Goal: Task Accomplishment & Management: Use online tool/utility

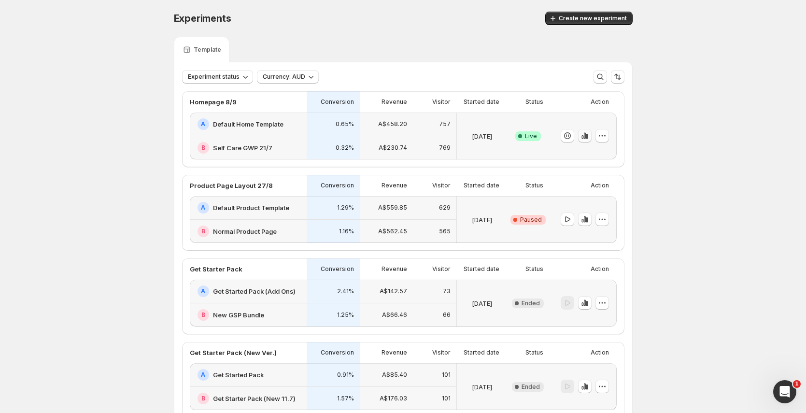
click at [585, 135] on icon "button" at bounding box center [584, 136] width 2 height 6
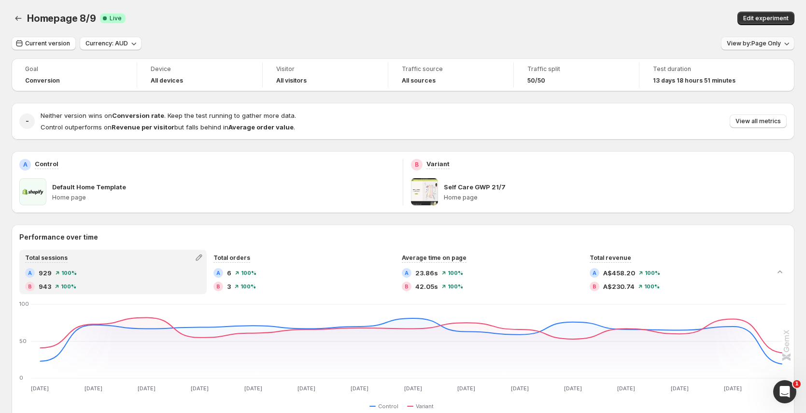
click at [766, 46] on span "View by: Page Only" at bounding box center [753, 44] width 54 height 8
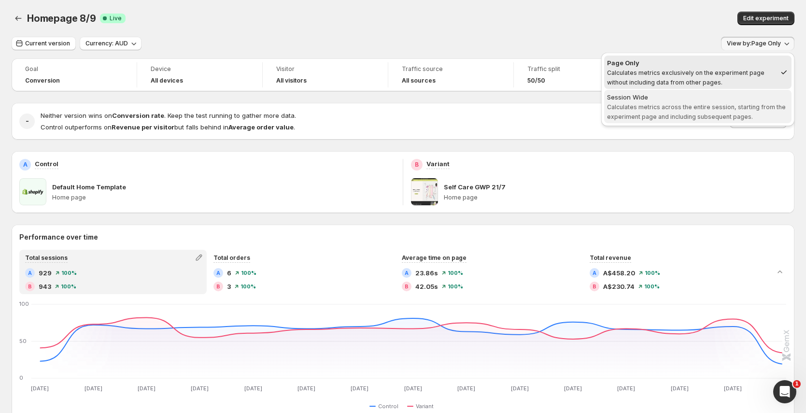
click at [748, 108] on span "Calculates metrics across the entire session, starting from the experiment page…" at bounding box center [696, 111] width 179 height 17
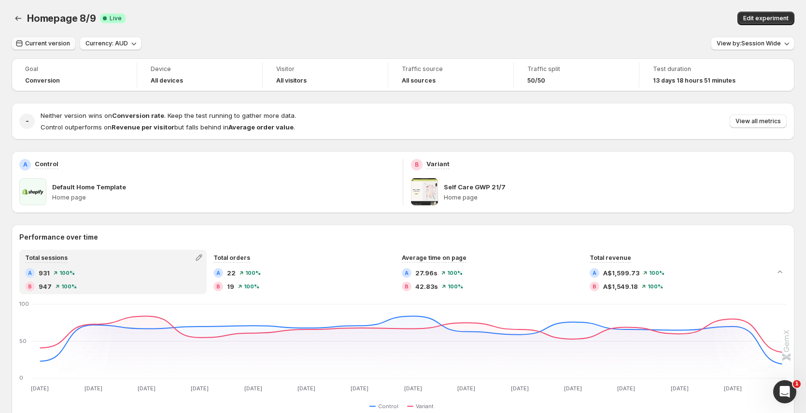
click at [37, 40] on span "Current version" at bounding box center [47, 44] width 45 height 8
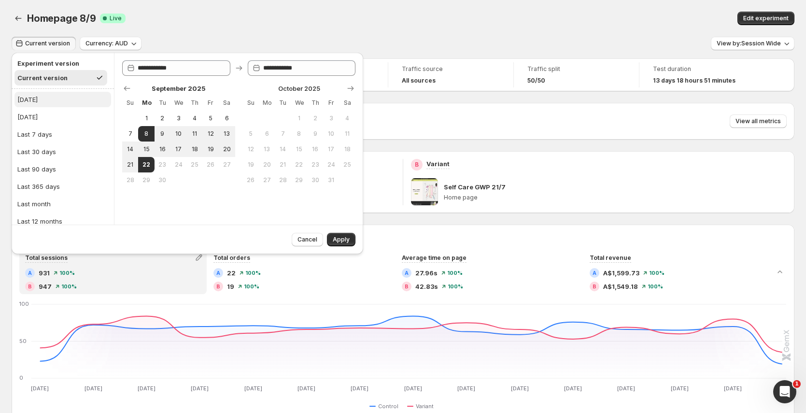
click at [63, 97] on button "[DATE]" at bounding box center [62, 99] width 97 height 15
type input "**********"
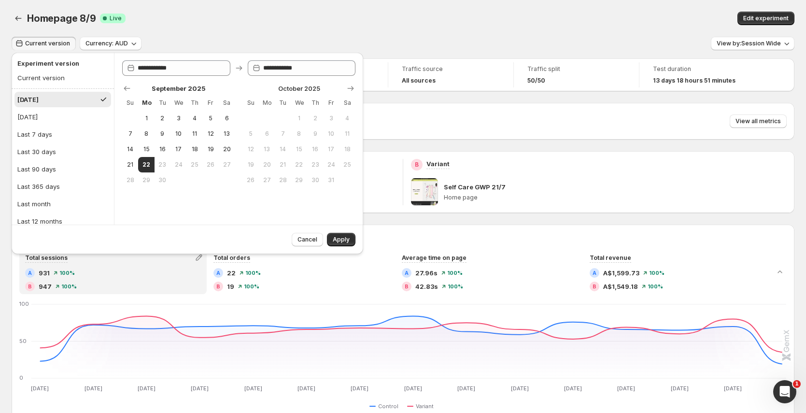
click at [341, 237] on span "Apply" at bounding box center [341, 240] width 17 height 8
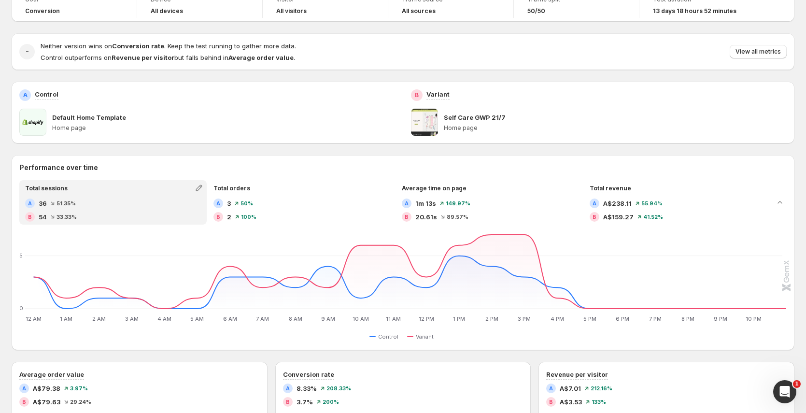
scroll to position [22, 0]
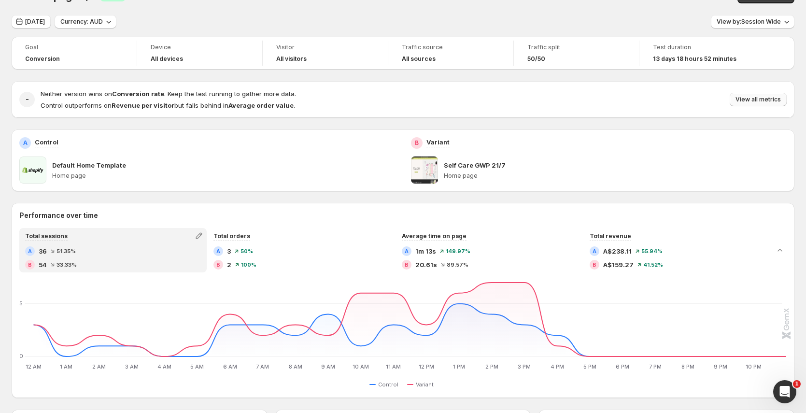
click at [750, 98] on span "View all metrics" at bounding box center [757, 100] width 45 height 8
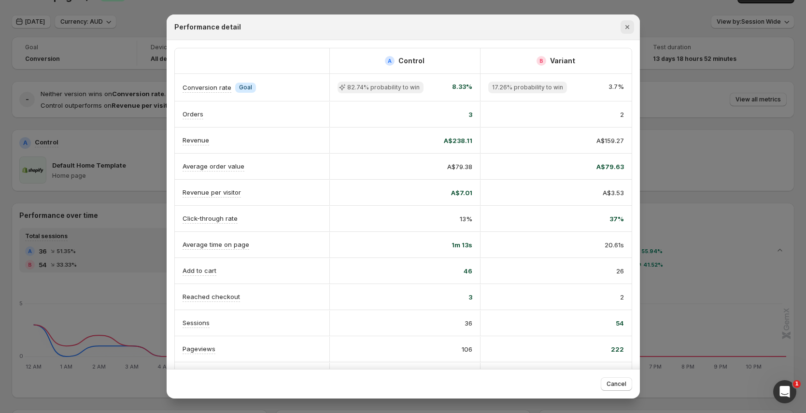
click at [628, 26] on icon "Close" at bounding box center [627, 27] width 10 height 10
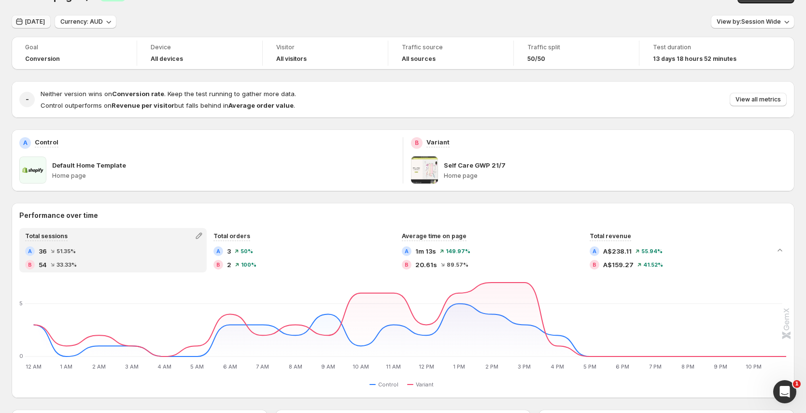
click at [31, 20] on span "[DATE]" at bounding box center [35, 22] width 20 height 8
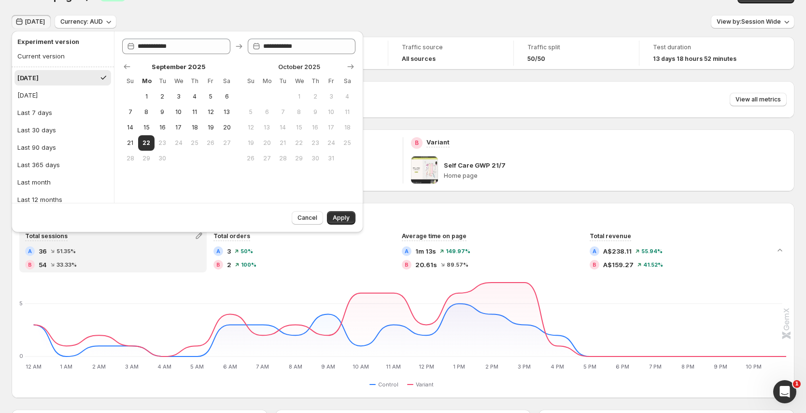
drag, startPoint x: 198, startPoint y: 132, endPoint x: 165, endPoint y: 143, distance: 35.7
click at [198, 132] on button "18" at bounding box center [194, 127] width 16 height 15
type input "**********"
click at [146, 146] on span "22" at bounding box center [146, 143] width 8 height 8
type input "**********"
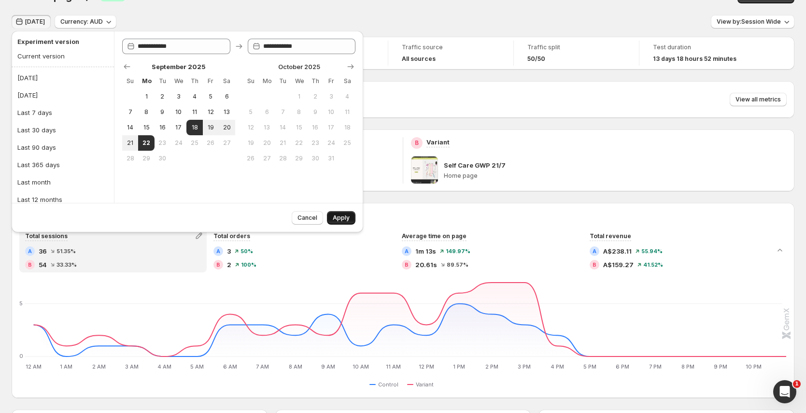
click at [350, 218] on button "Apply" at bounding box center [341, 218] width 28 height 14
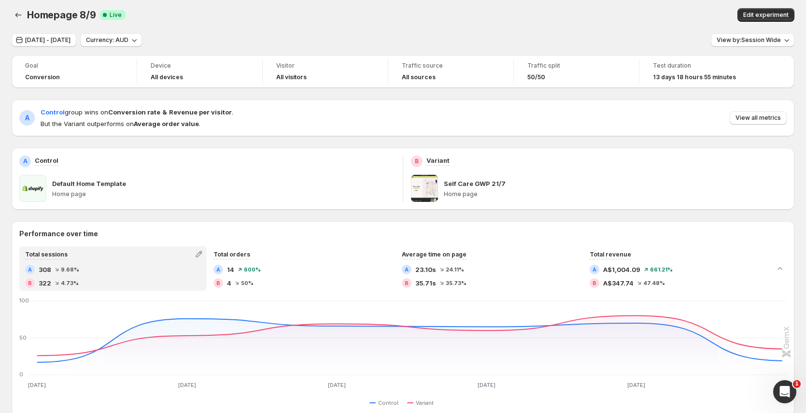
scroll to position [0, 0]
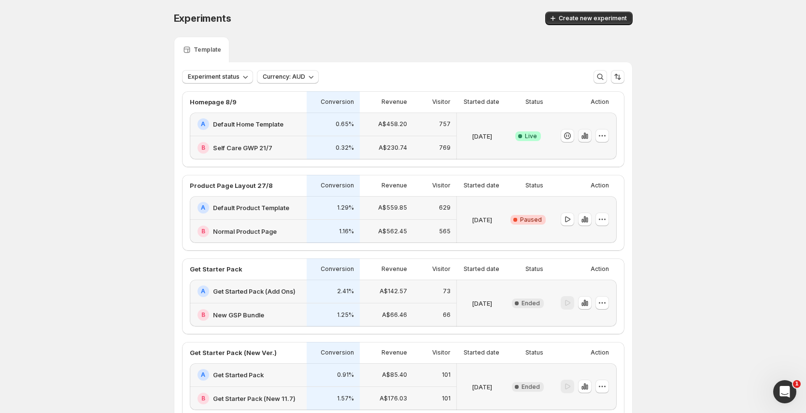
click at [583, 136] on icon "button" at bounding box center [585, 136] width 10 height 10
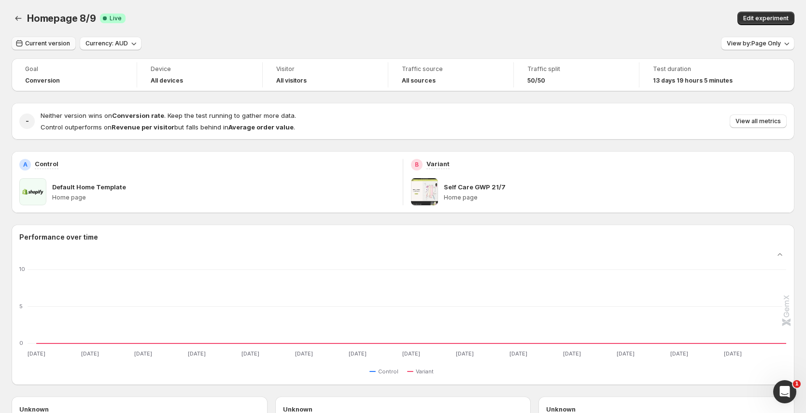
click at [33, 47] on span "Current version" at bounding box center [47, 44] width 45 height 8
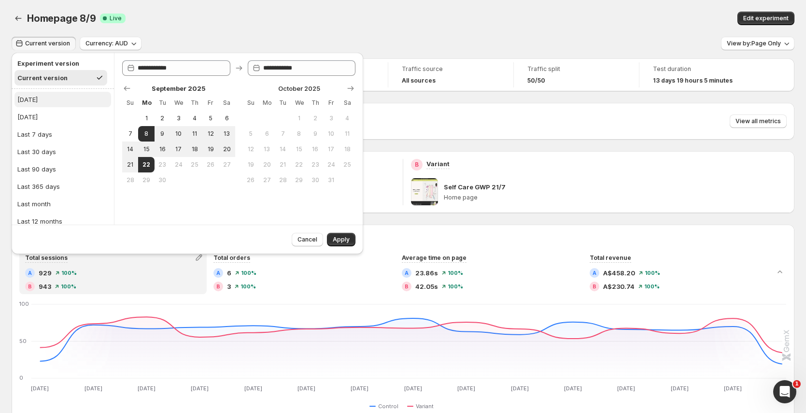
click at [38, 98] on button "[DATE]" at bounding box center [62, 99] width 97 height 15
type input "**********"
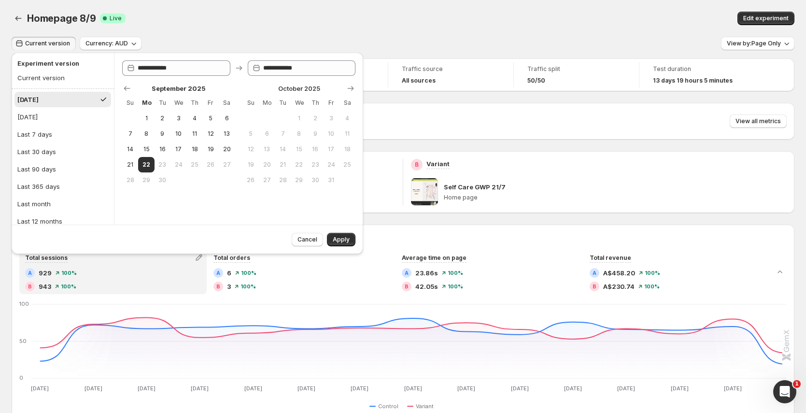
drag, startPoint x: 336, startPoint y: 240, endPoint x: 350, endPoint y: 230, distance: 17.4
click at [336, 239] on span "Apply" at bounding box center [341, 240] width 17 height 8
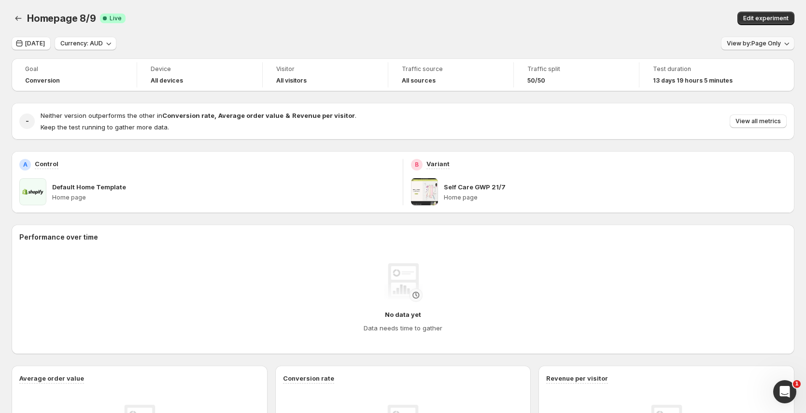
click at [754, 41] on span "View by: Page Only" at bounding box center [753, 44] width 54 height 8
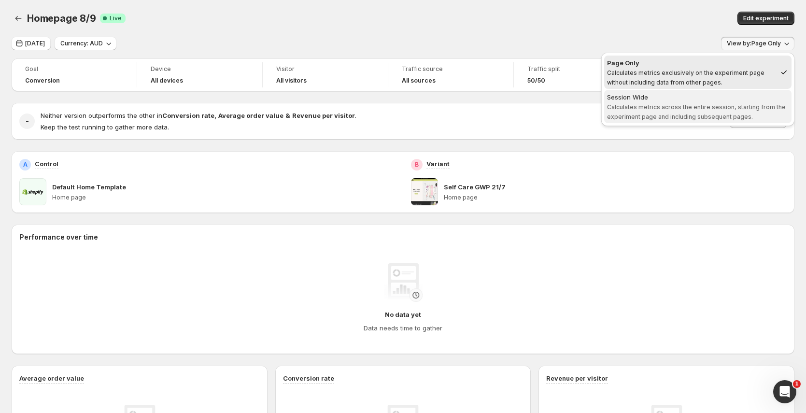
click at [707, 100] on div "Session Wide" at bounding box center [697, 97] width 181 height 10
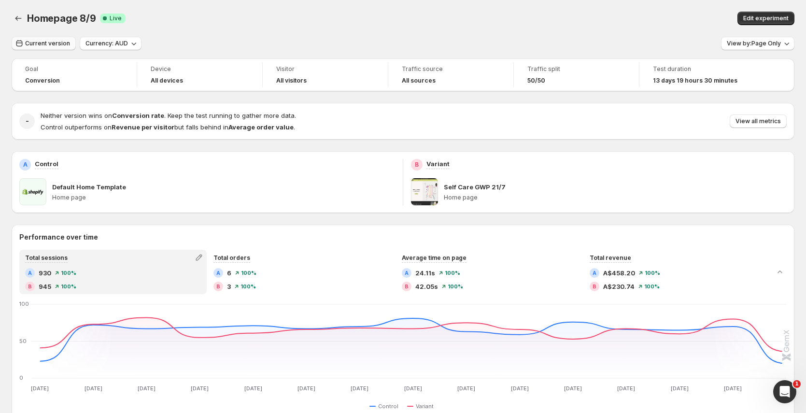
click at [56, 43] on span "Current version" at bounding box center [47, 44] width 45 height 8
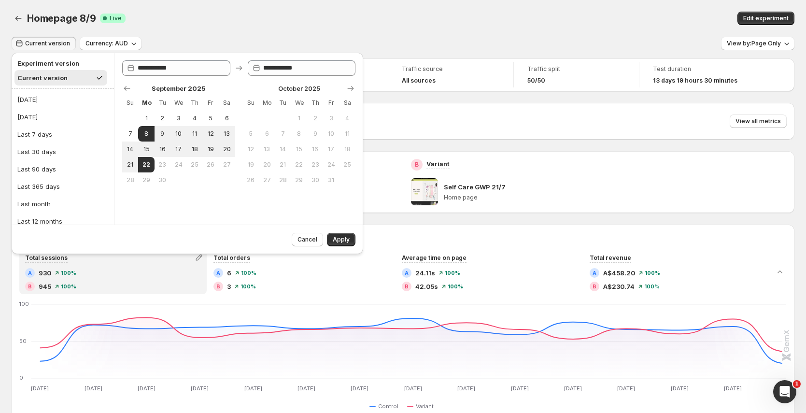
click at [514, 33] on div "Homepage 8/9. This page is ready Homepage 8/9 Success Complete Live Edit experi…" at bounding box center [403, 18] width 782 height 37
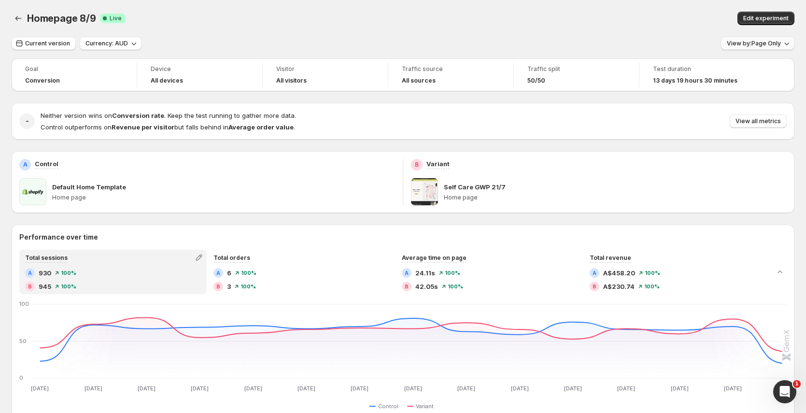
click at [773, 45] on span "View by: Page Only" at bounding box center [753, 44] width 54 height 8
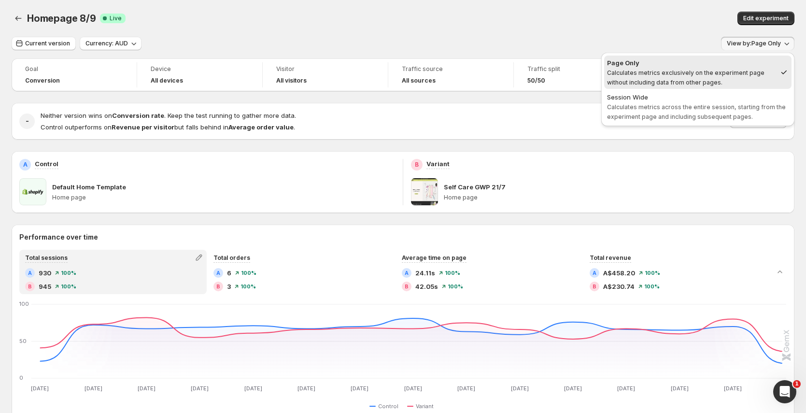
click at [724, 112] on span "Calculates metrics across the entire session, starting from the experiment page…" at bounding box center [696, 111] width 179 height 17
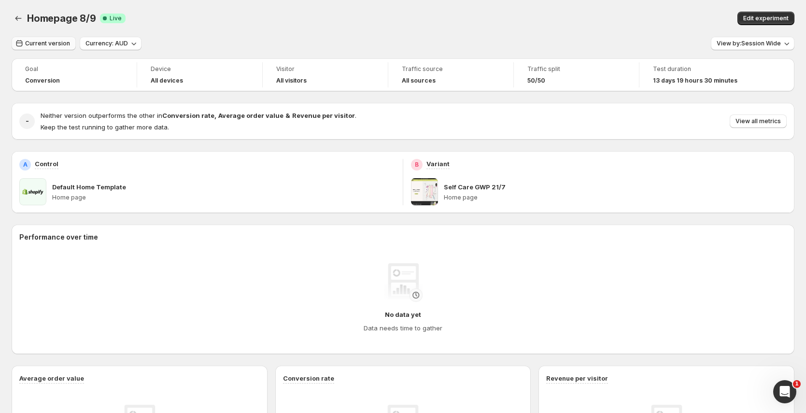
click at [59, 46] on span "Current version" at bounding box center [47, 44] width 45 height 8
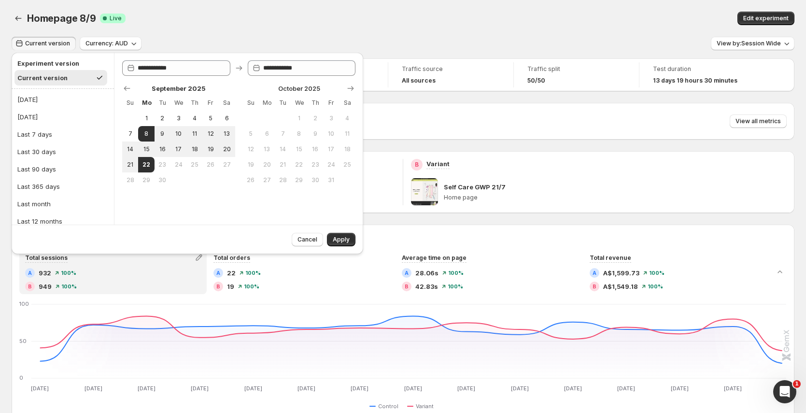
click at [398, 48] on div "Current version Currency: AUD View by: Session Wide" at bounding box center [403, 44] width 782 height 14
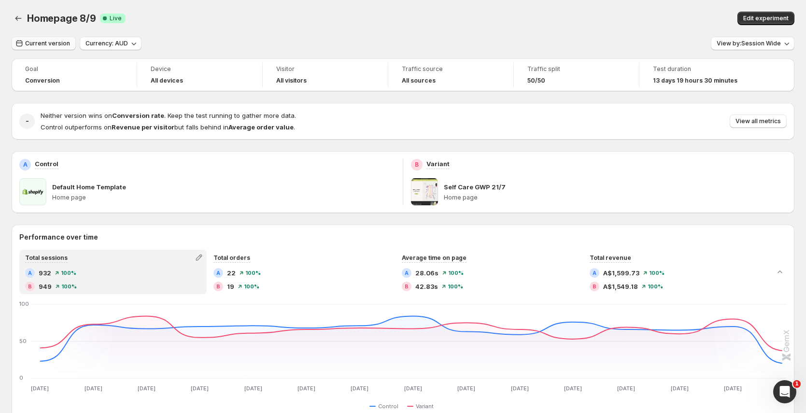
click at [61, 42] on span "Current version" at bounding box center [47, 44] width 45 height 8
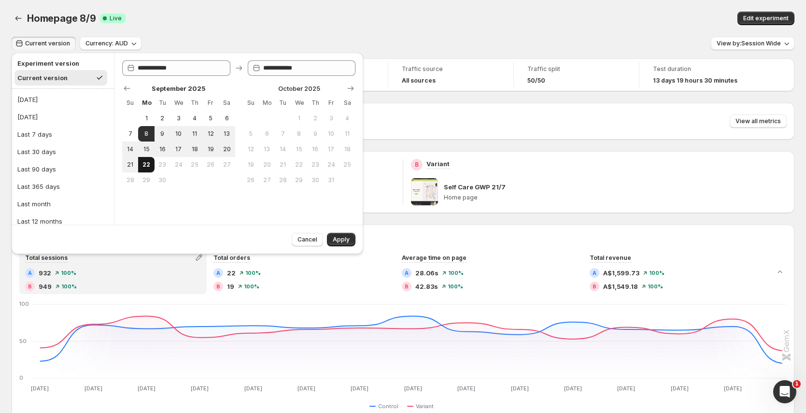
click at [145, 164] on span "22" at bounding box center [146, 165] width 8 height 8
type input "**********"
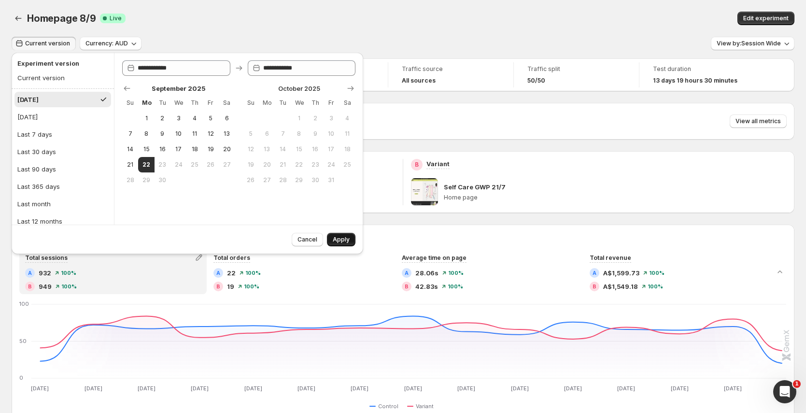
click at [350, 239] on button "Apply" at bounding box center [341, 240] width 28 height 14
